Goal: Information Seeking & Learning: Learn about a topic

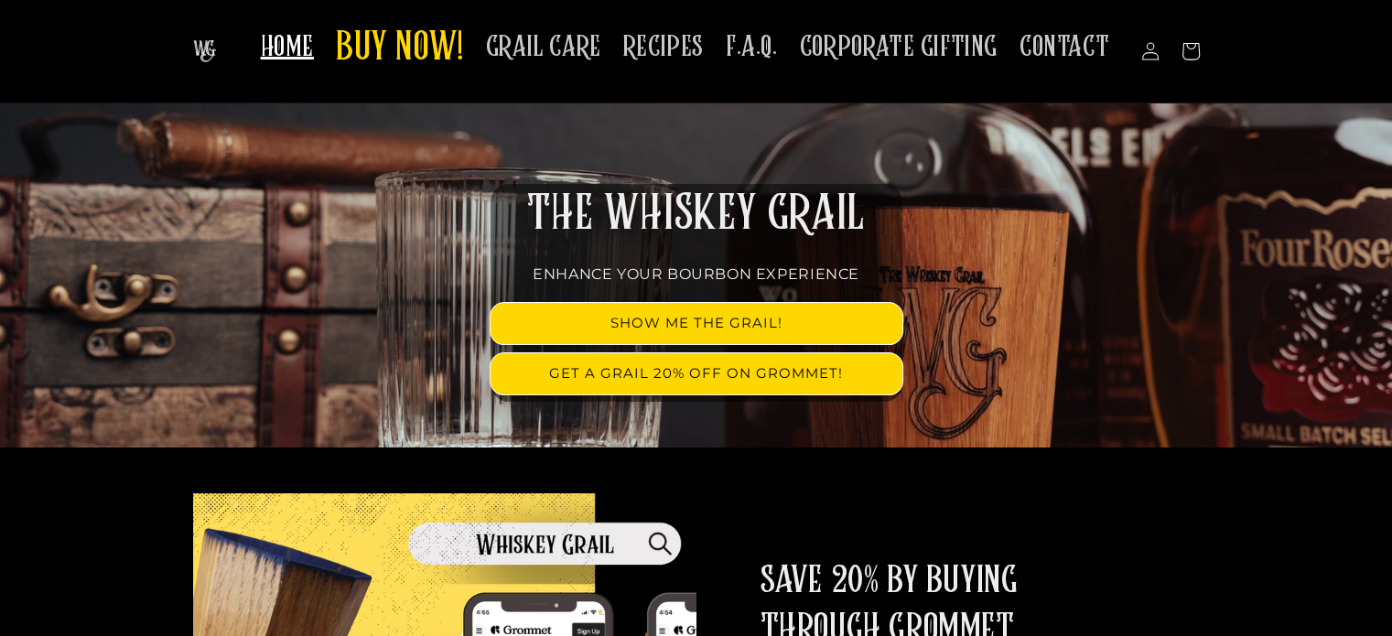
scroll to position [91, 0]
click at [763, 50] on span "F.A.Q." at bounding box center [752, 47] width 52 height 36
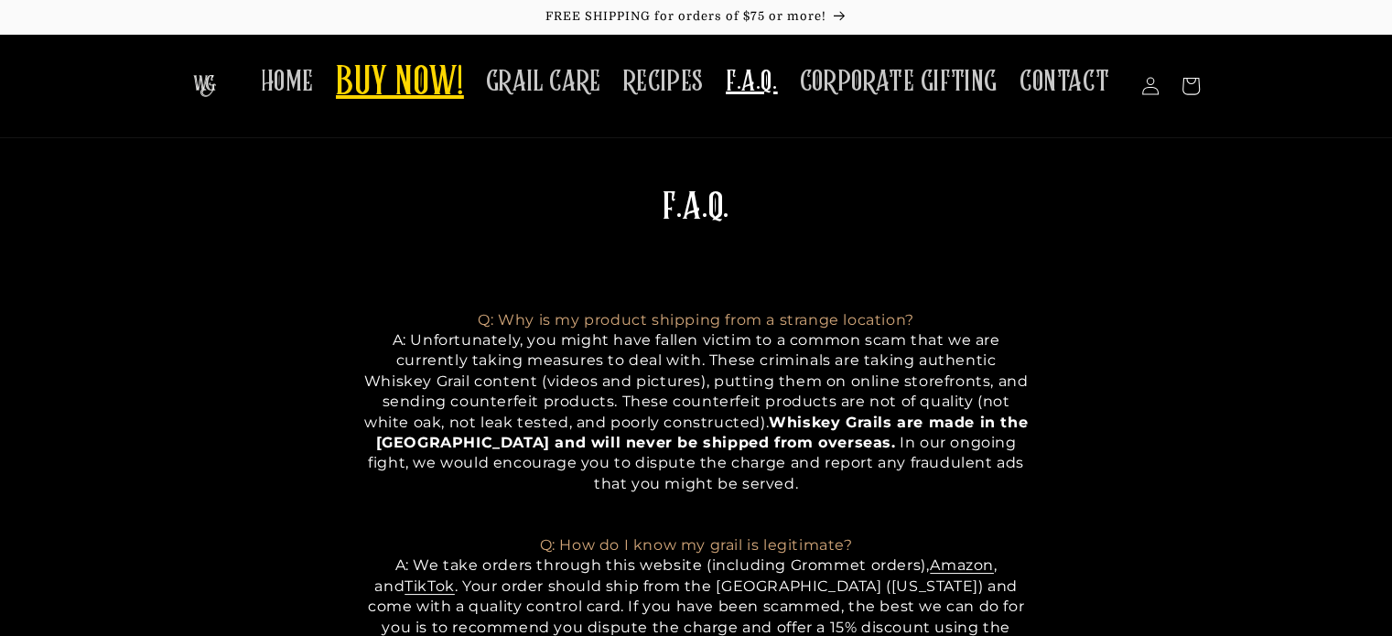
click at [377, 74] on span "BUY NOW!" at bounding box center [400, 84] width 128 height 50
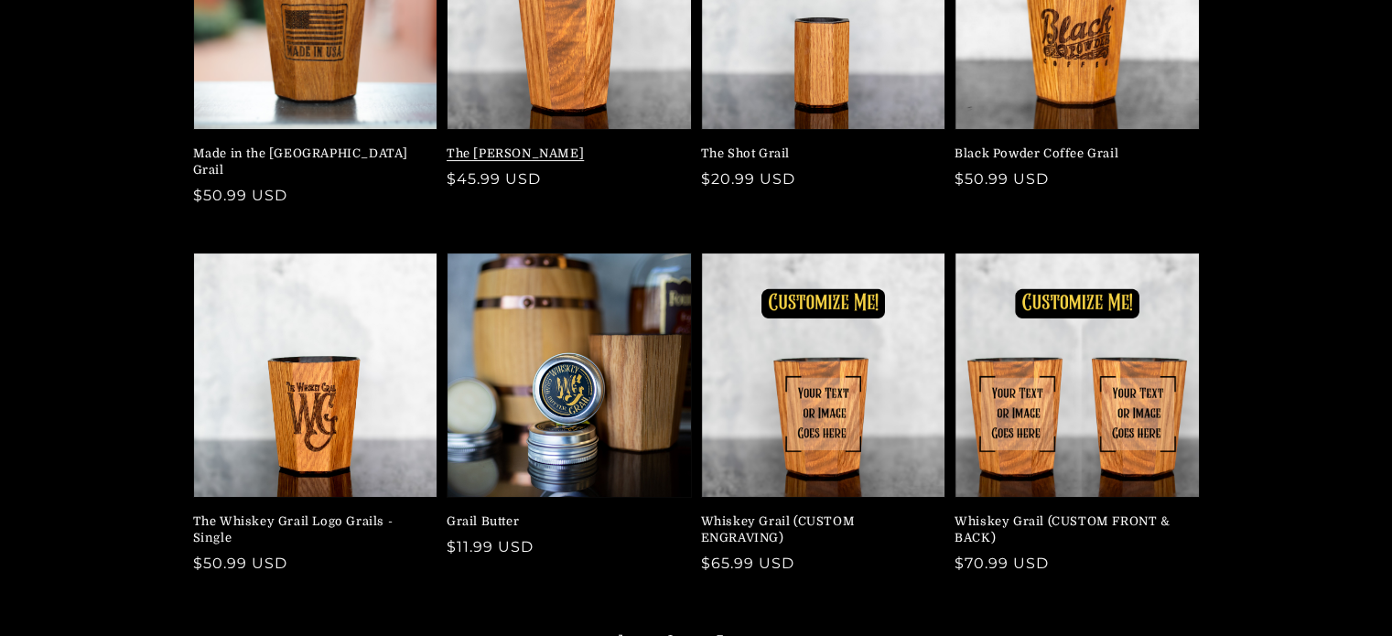
scroll to position [366, 0]
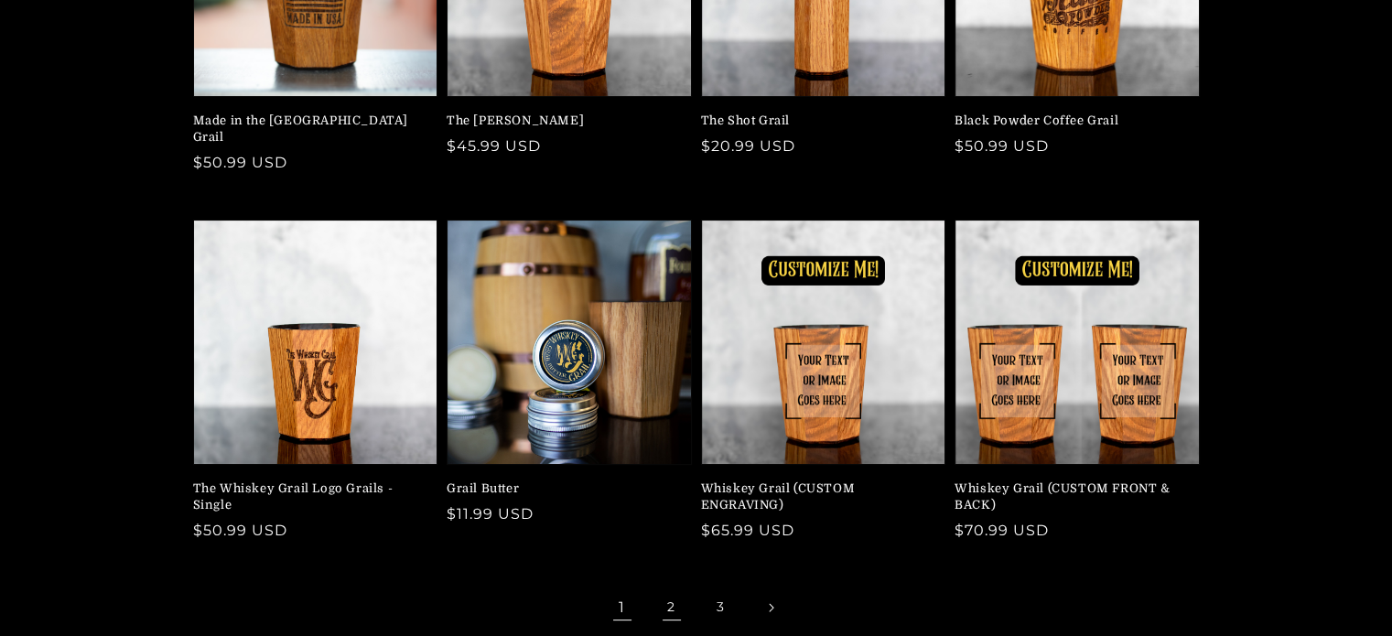
click at [654, 596] on link "2" at bounding box center [671, 607] width 40 height 40
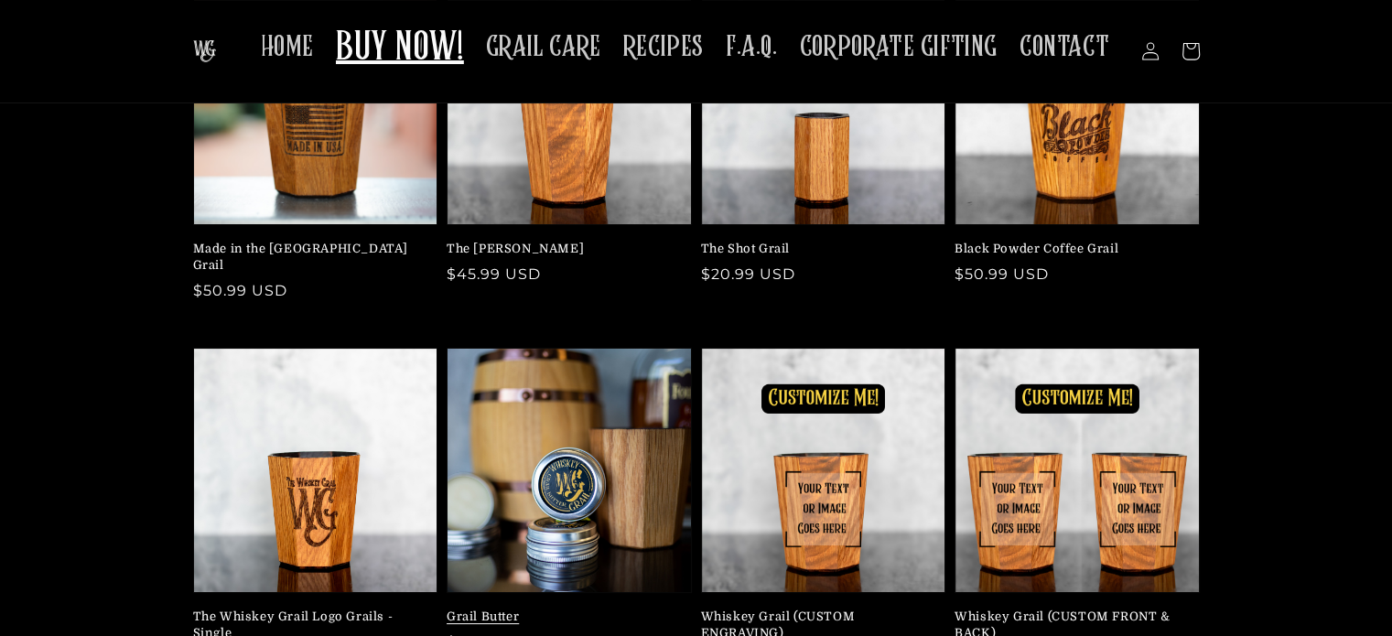
scroll to position [91, 0]
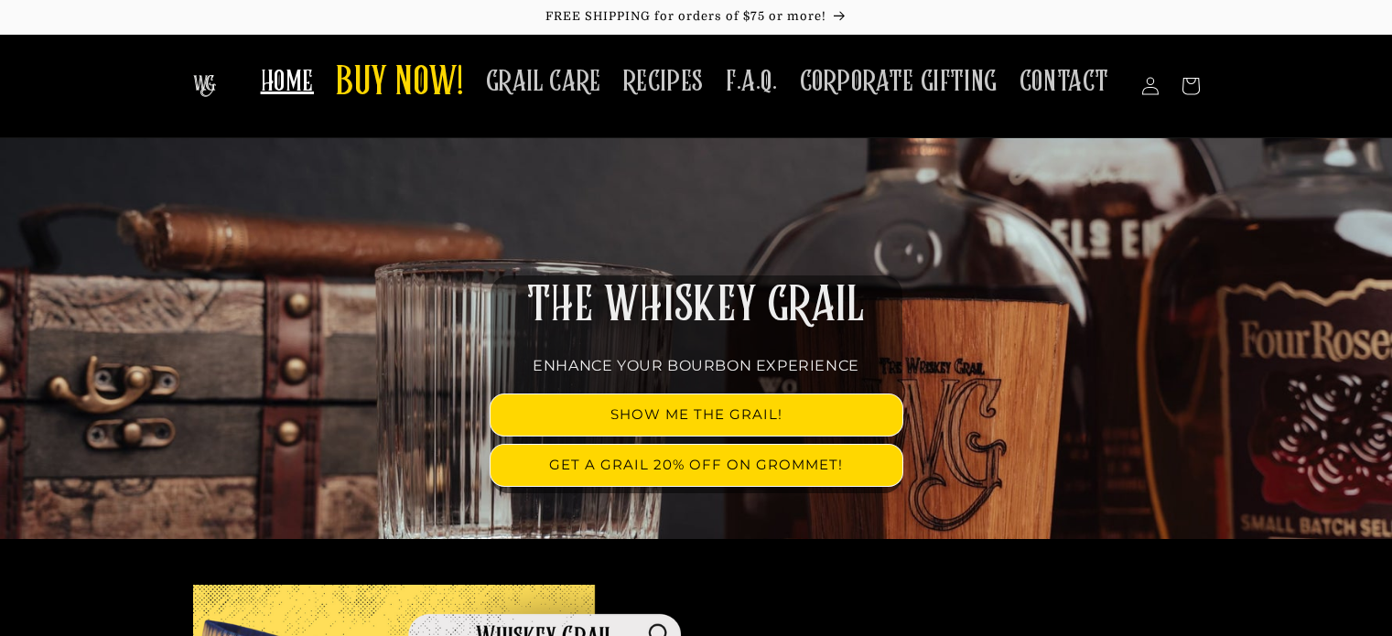
scroll to position [91, 0]
